Goal: Find specific page/section

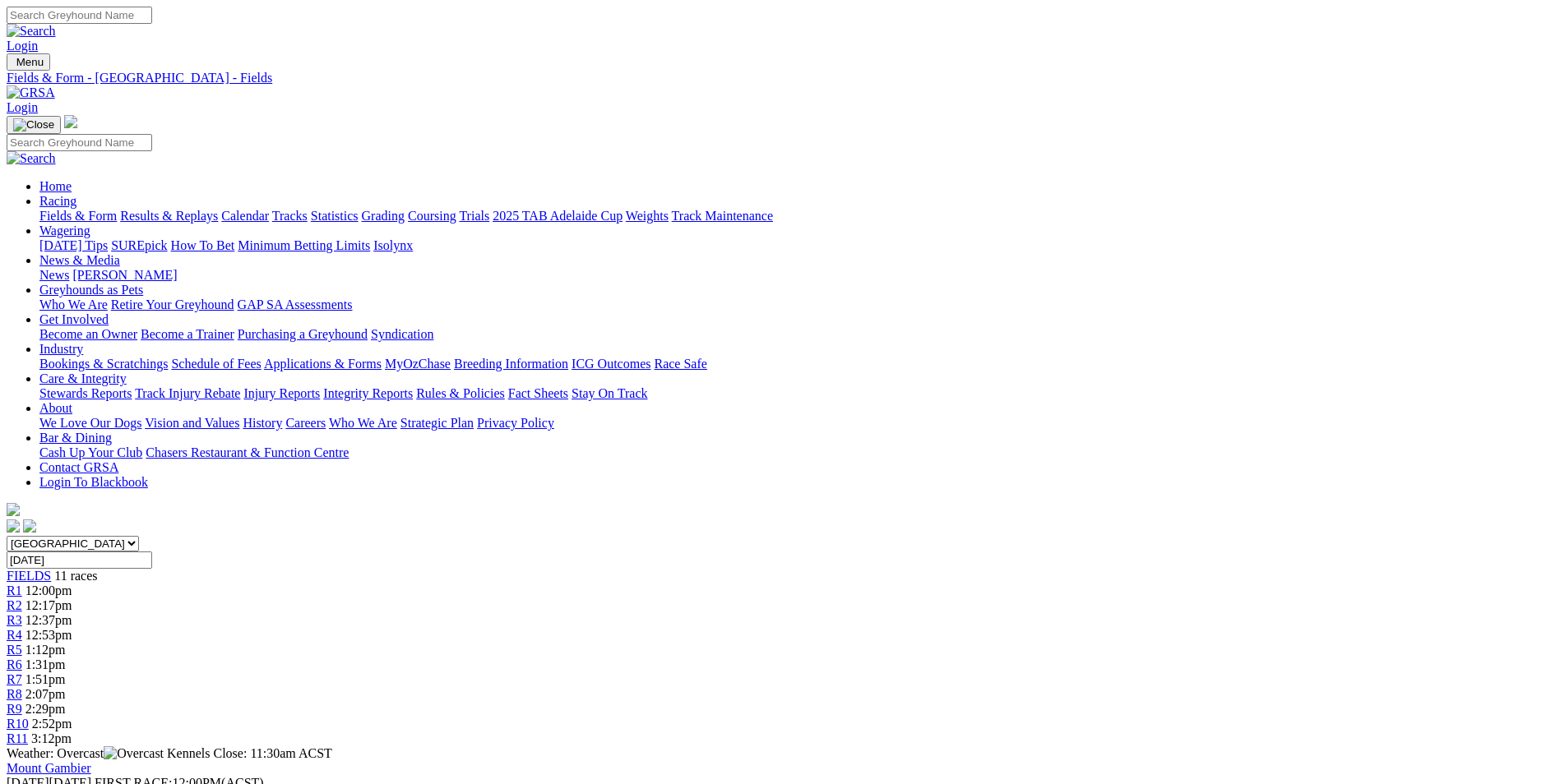
click at [117, 209] on link "Fields & Form" at bounding box center [78, 216] width 77 height 14
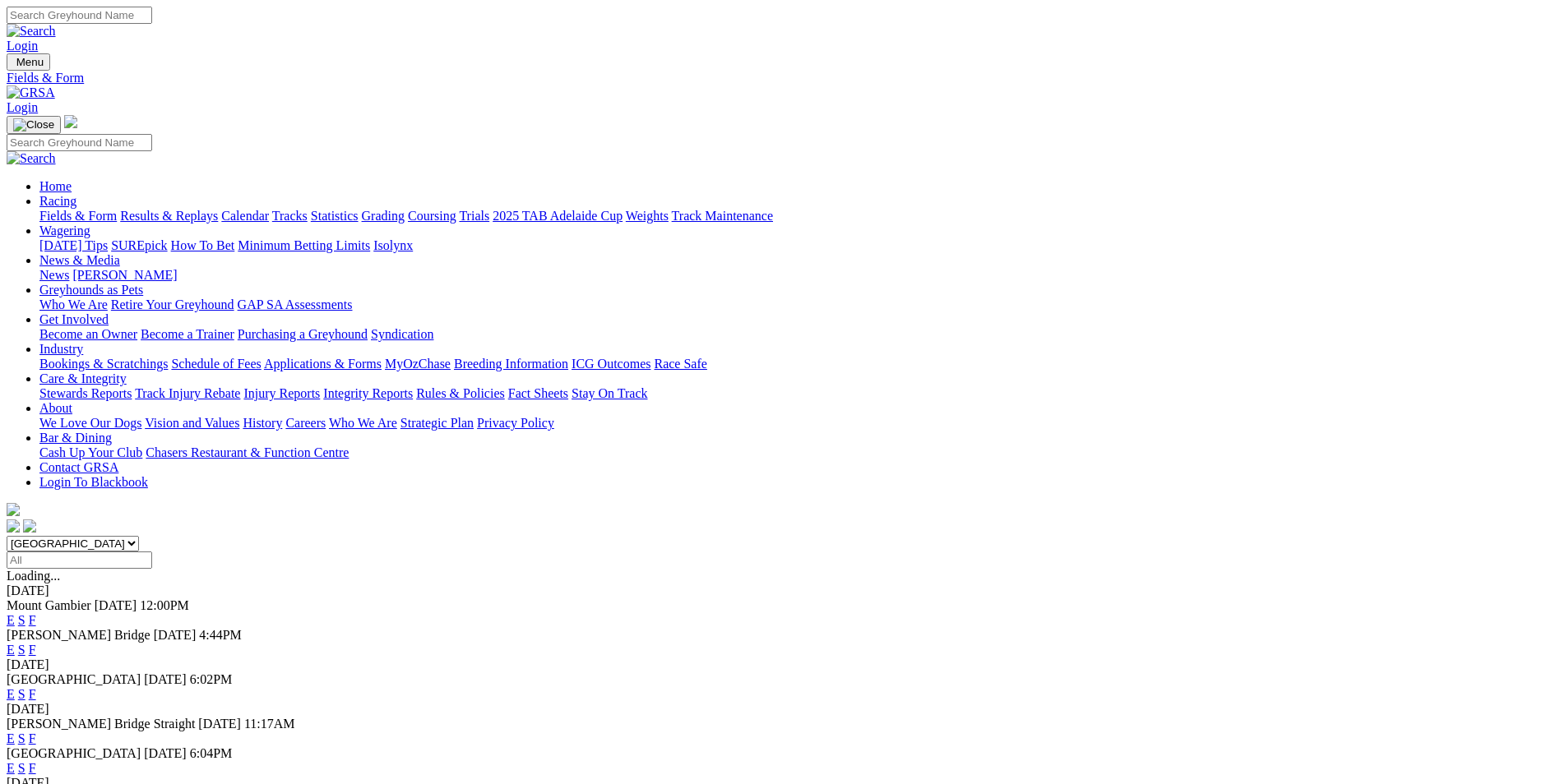
click at [36, 643] on link "F" at bounding box center [33, 649] width 8 height 14
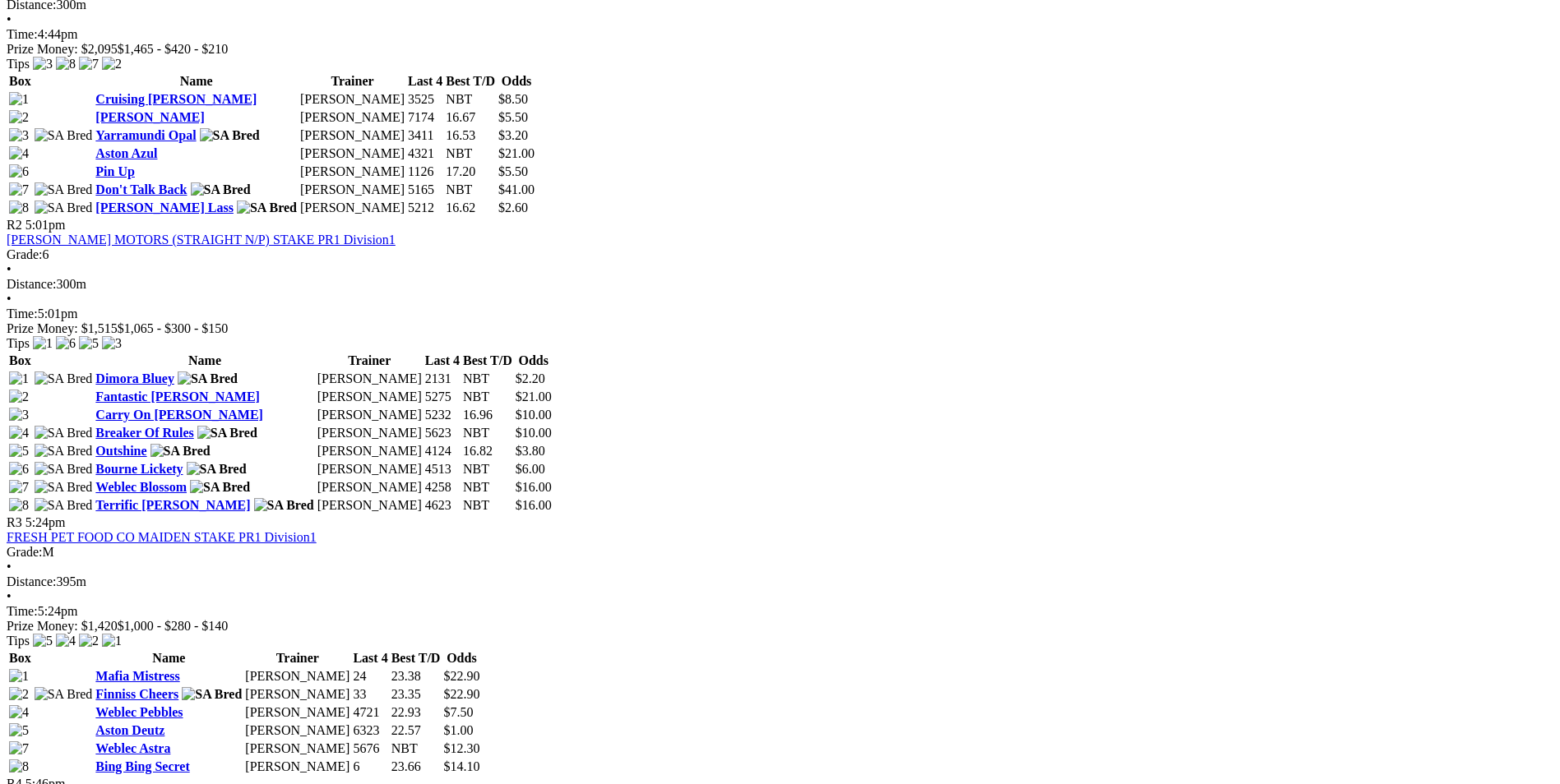
scroll to position [657, 0]
